Goal: Navigation & Orientation: Find specific page/section

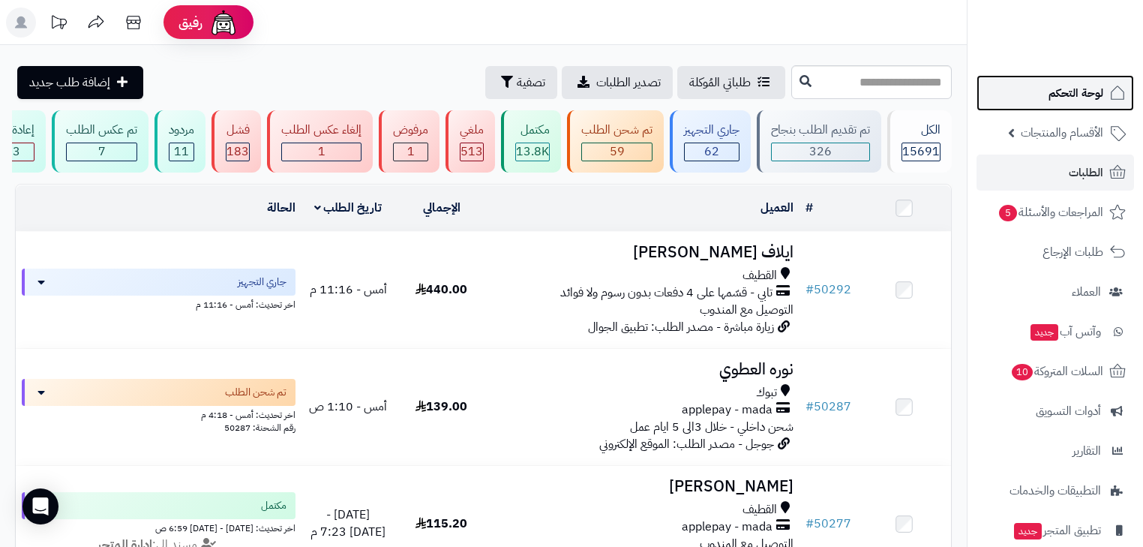
click at [1086, 100] on span "لوحة التحكم" at bounding box center [1075, 92] width 55 height 21
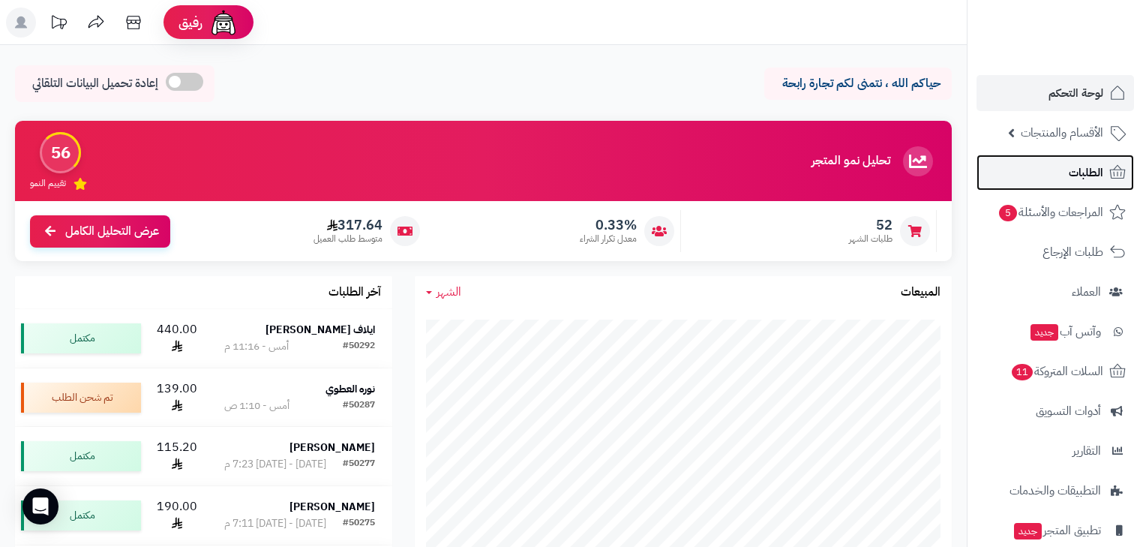
click at [1062, 172] on link "الطلبات" at bounding box center [1054, 172] width 157 height 36
